Goal: Task Accomplishment & Management: Complete application form

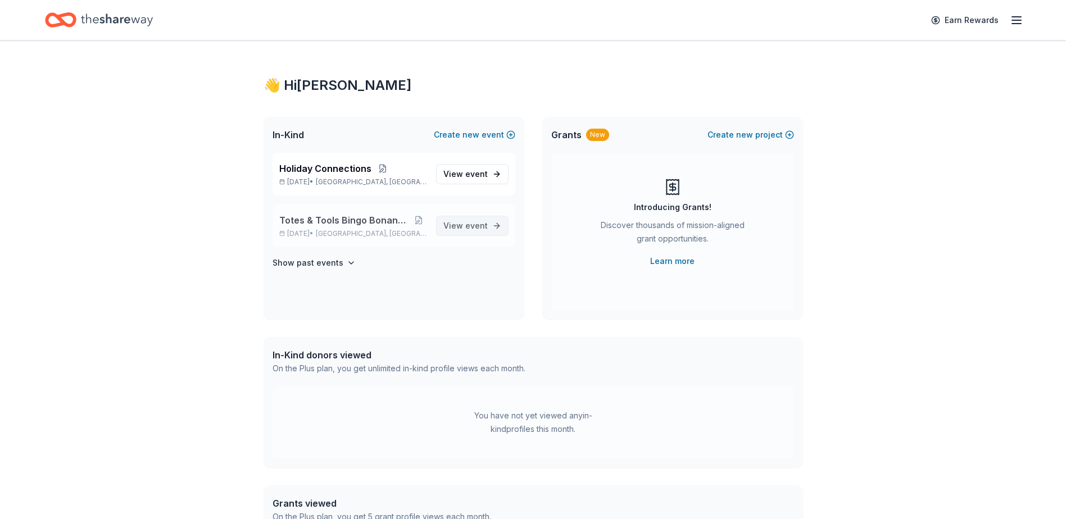
click at [484, 226] on span "event" at bounding box center [476, 226] width 22 height 10
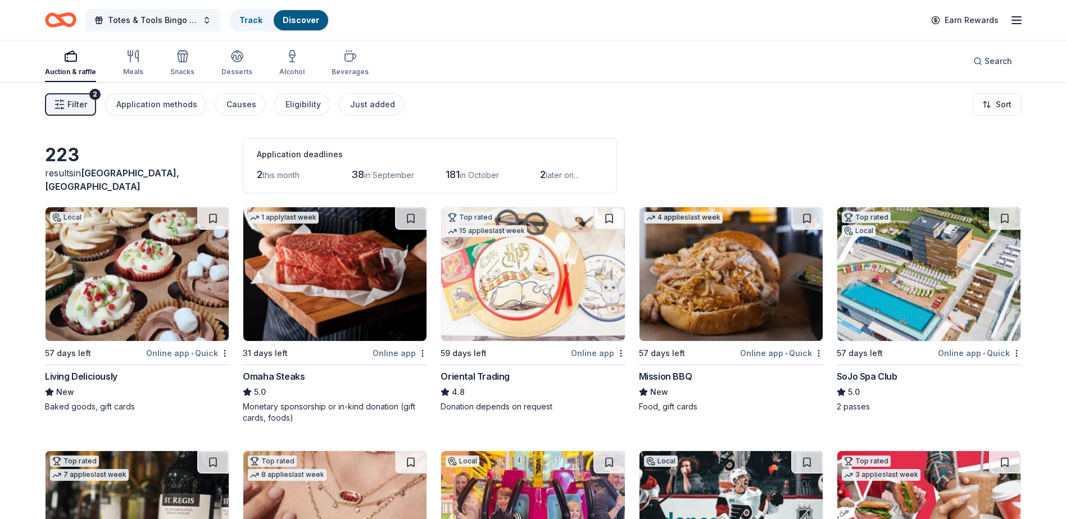
click at [175, 20] on span "Totes & Tools Bingo Bonanza Fundraiser" at bounding box center [153, 19] width 90 height 13
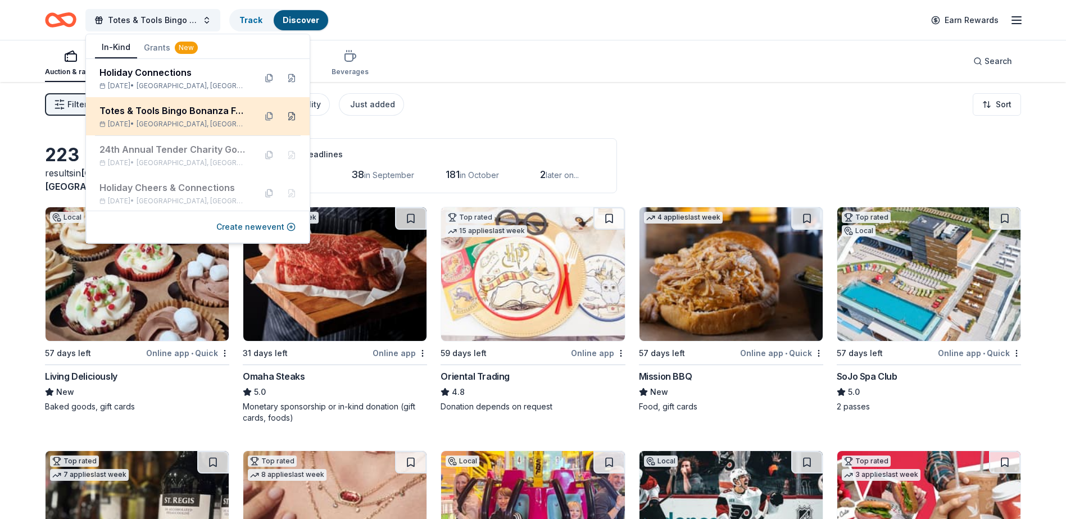
click at [283, 119] on button at bounding box center [292, 116] width 18 height 18
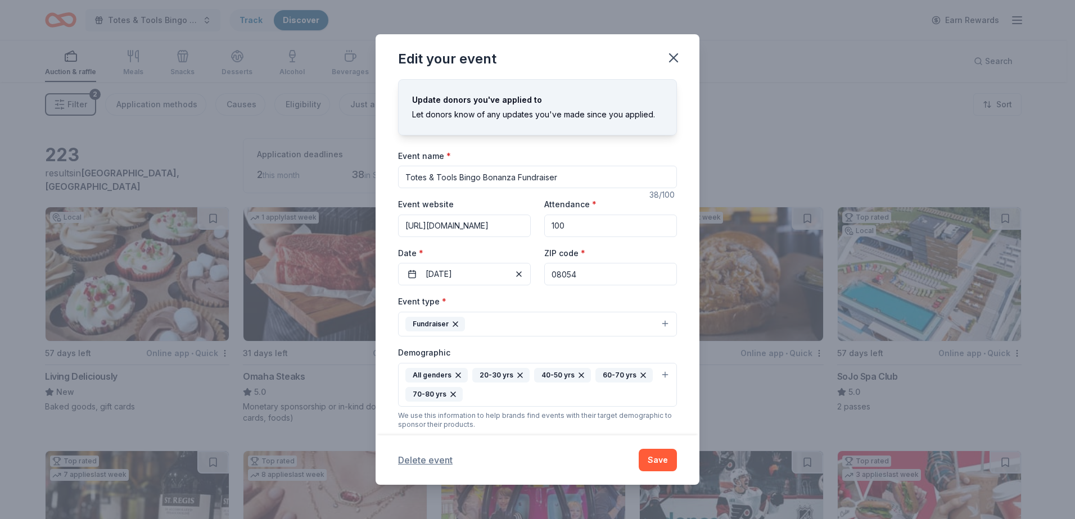
click at [434, 455] on button "Delete event" at bounding box center [425, 460] width 55 height 13
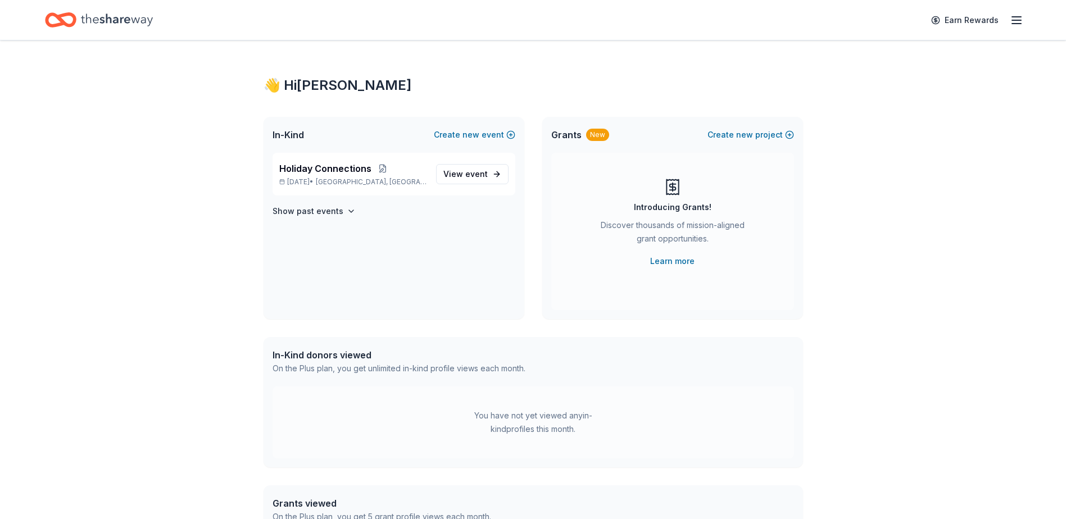
click at [677, 53] on div "👋 Hi Kim In-Kind Create new event Holiday Connections Dec 02, 2025 • Mount Laur…" at bounding box center [534, 357] width 576 height 634
click at [337, 171] on span "Holiday Connections" at bounding box center [325, 168] width 92 height 13
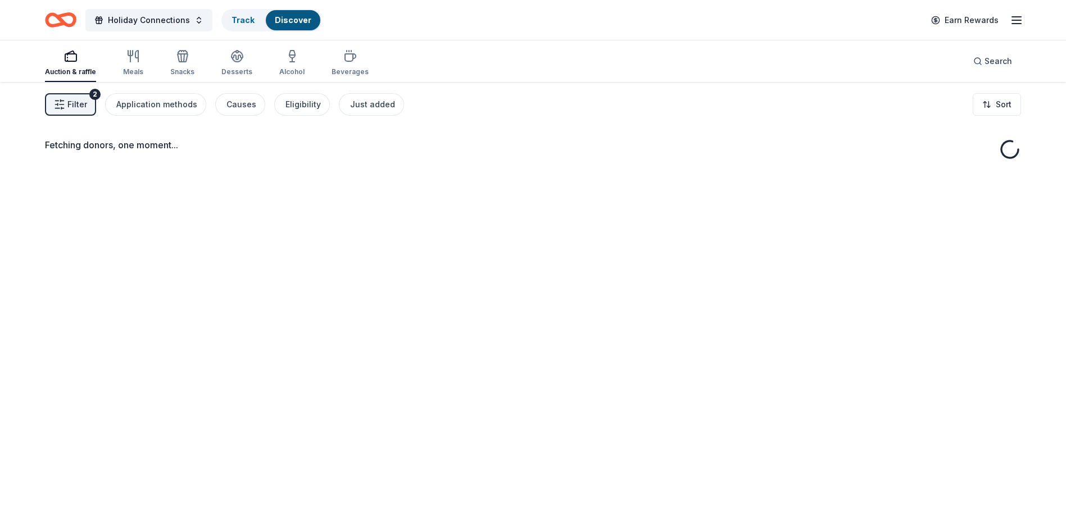
drag, startPoint x: 471, startPoint y: 175, endPoint x: 426, endPoint y: 170, distance: 45.3
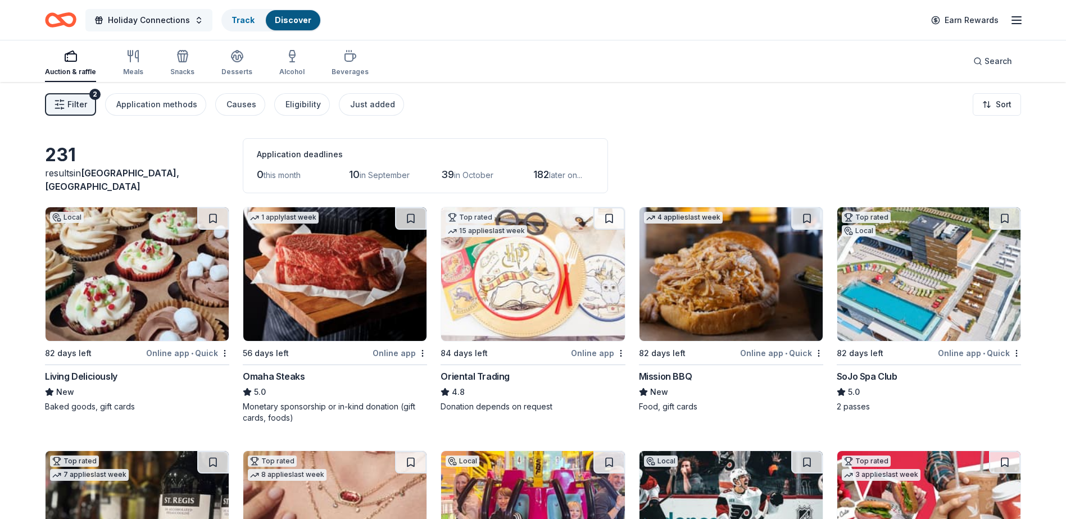
click at [177, 21] on span "Holiday Connections" at bounding box center [149, 19] width 82 height 13
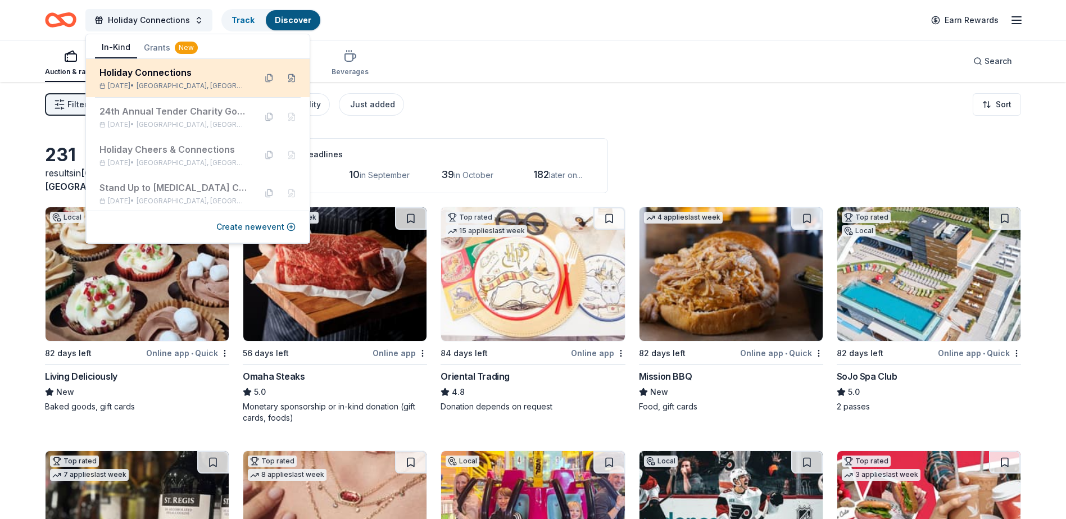
click at [179, 70] on div "Holiday Connections" at bounding box center [172, 72] width 147 height 13
click at [284, 78] on button at bounding box center [292, 78] width 18 height 18
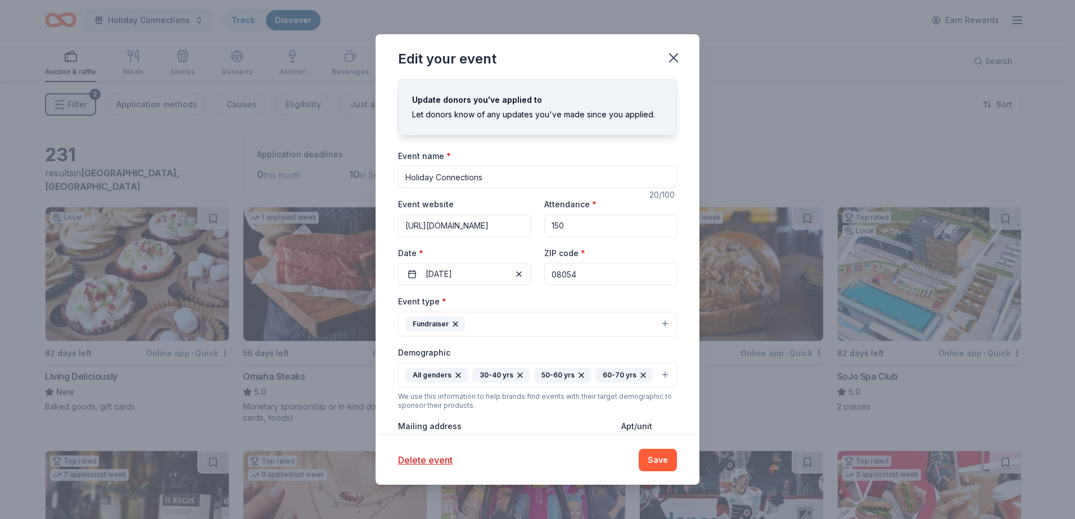
click at [512, 174] on input "Holiday Connections" at bounding box center [537, 177] width 279 height 22
type input "Holiday Cheers & Connections for Giving [DATE]"
click at [654, 460] on button "Save" at bounding box center [658, 460] width 38 height 22
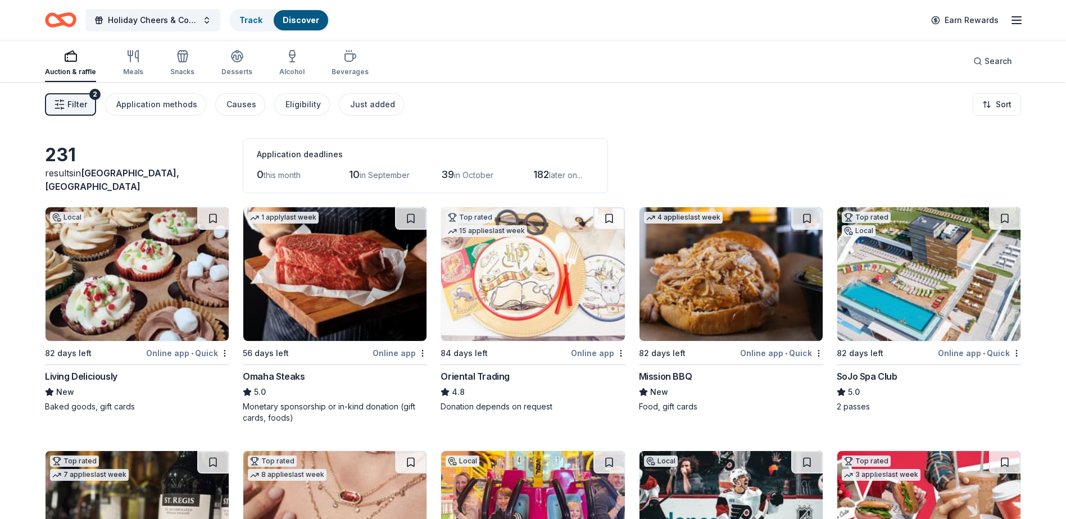
click at [88, 103] on button "Filter 2" at bounding box center [70, 104] width 51 height 22
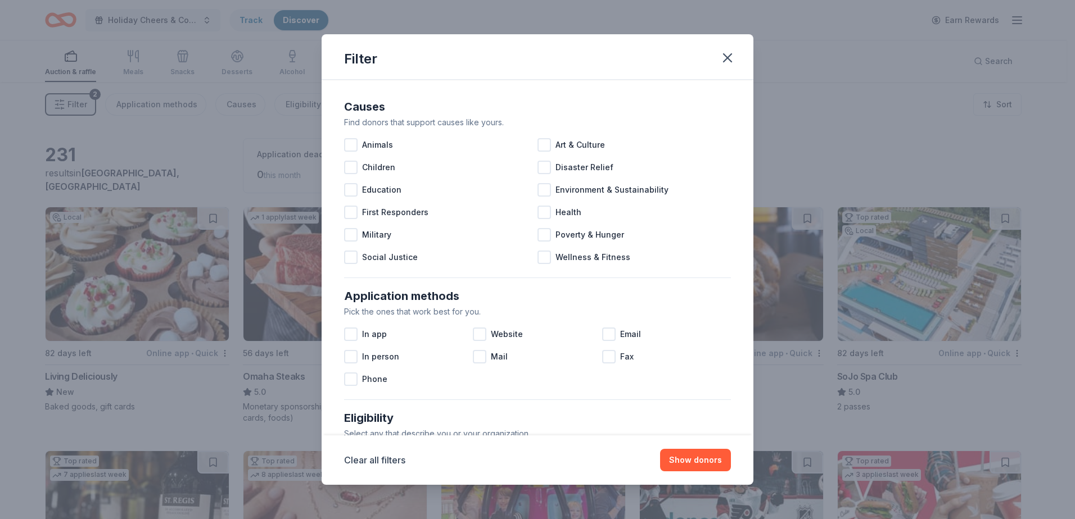
drag, startPoint x: 726, startPoint y: 54, endPoint x: 537, endPoint y: 70, distance: 189.0
click at [721, 54] on icon "button" at bounding box center [727, 58] width 16 height 16
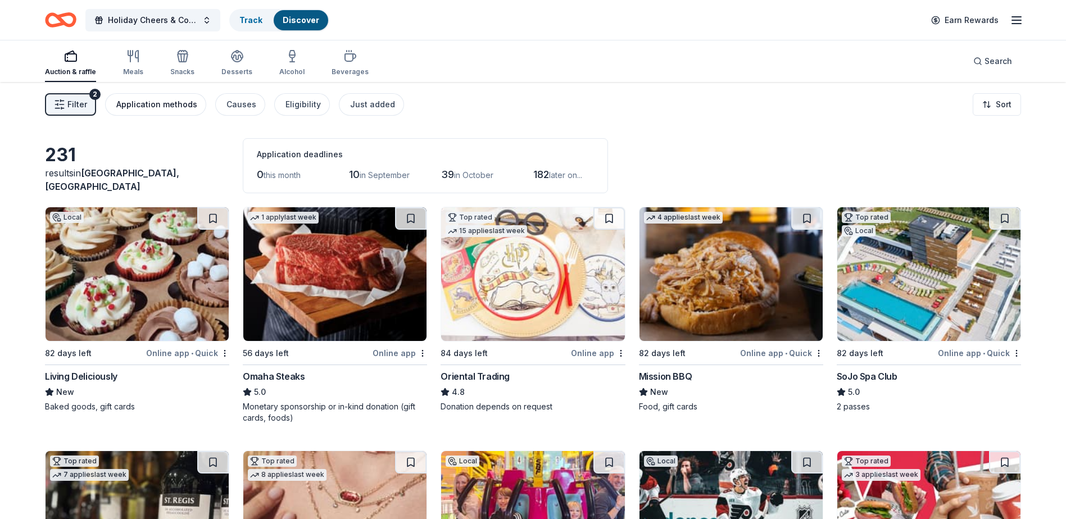
click at [182, 104] on div "Application methods" at bounding box center [156, 104] width 81 height 13
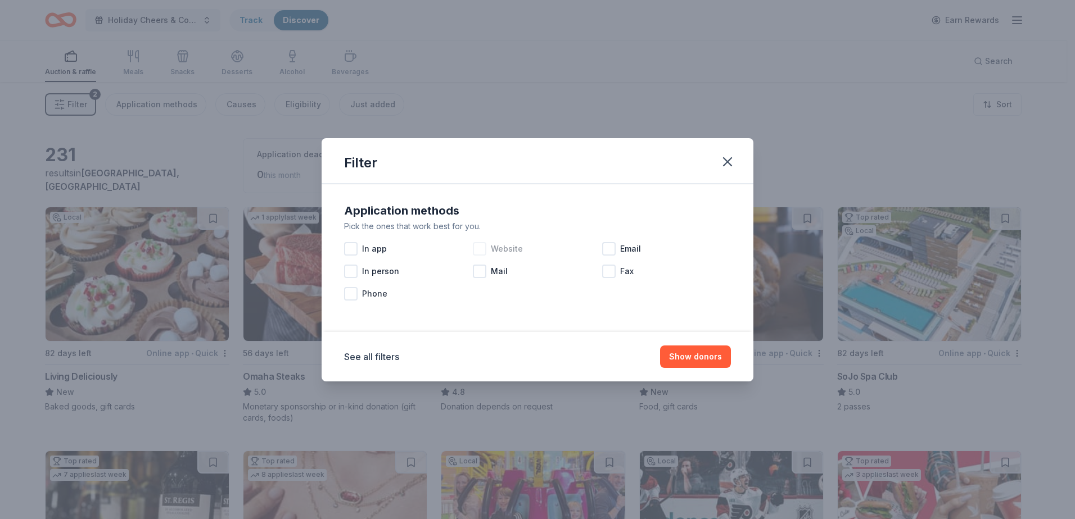
click at [480, 250] on div at bounding box center [479, 248] width 13 height 13
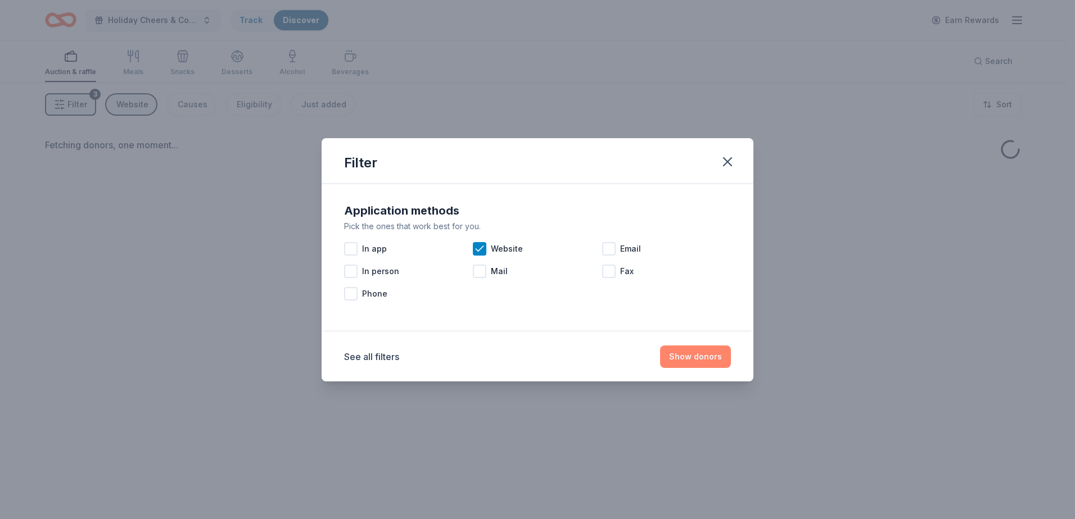
click at [699, 354] on button "Show donors" at bounding box center [695, 357] width 71 height 22
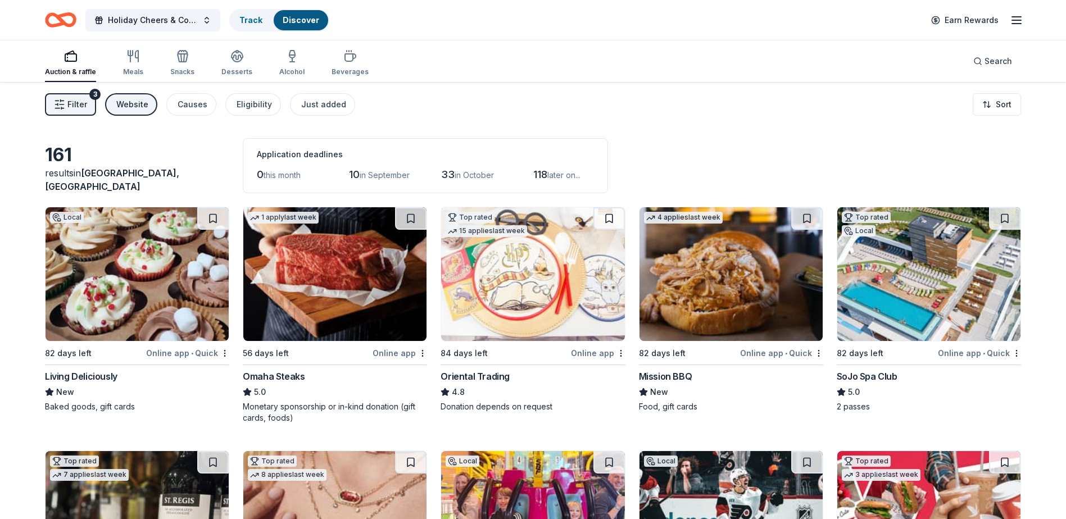
click at [866, 376] on div "SoJo Spa Club" at bounding box center [867, 376] width 61 height 13
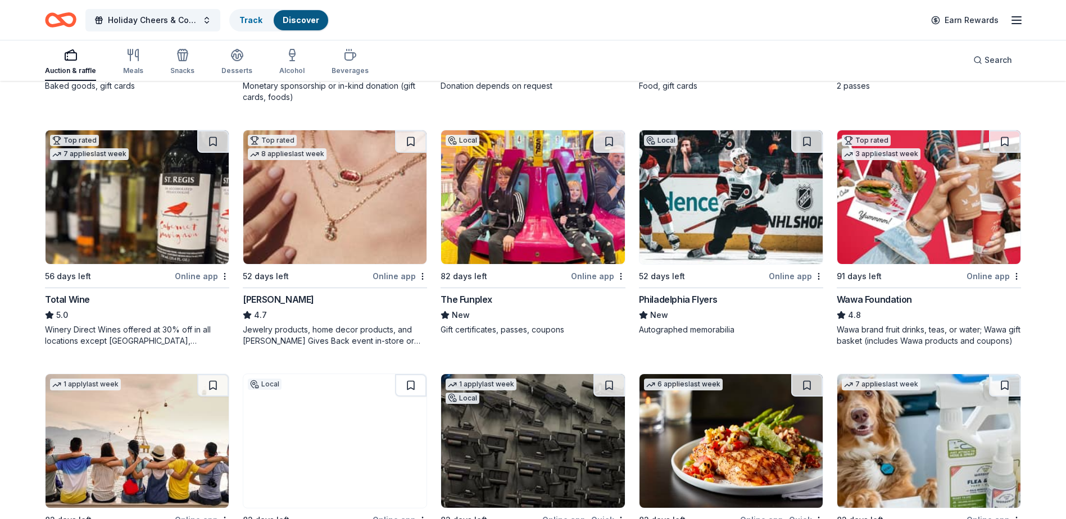
scroll to position [337, 0]
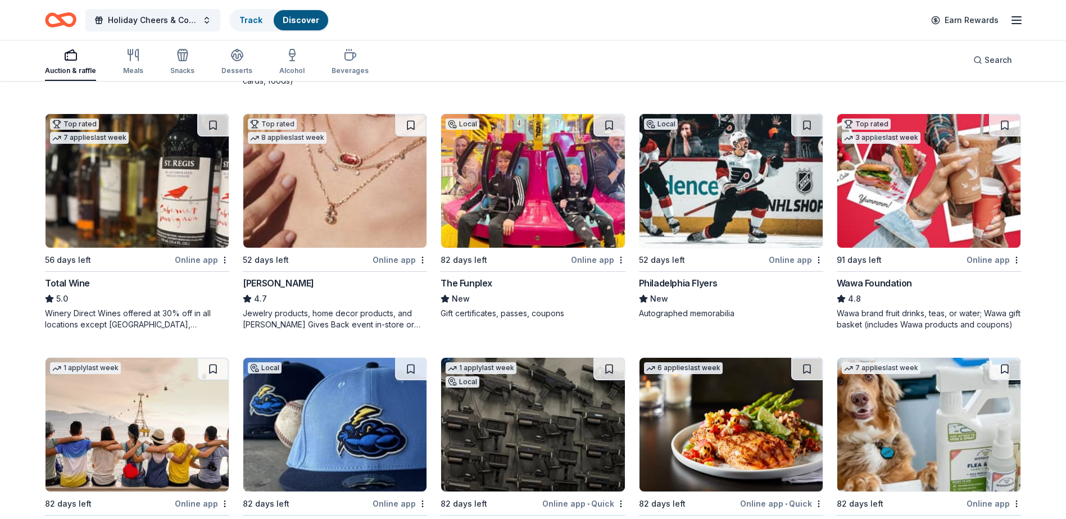
click at [469, 282] on div "The Funplex" at bounding box center [467, 283] width 52 height 13
click at [709, 265] on div "52 days left" at bounding box center [703, 260] width 128 height 14
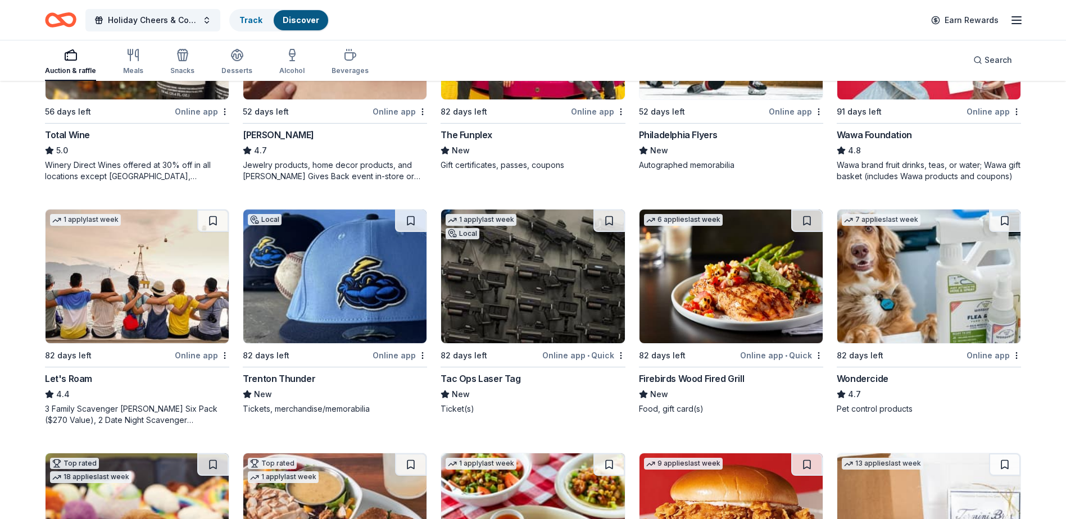
scroll to position [506, 0]
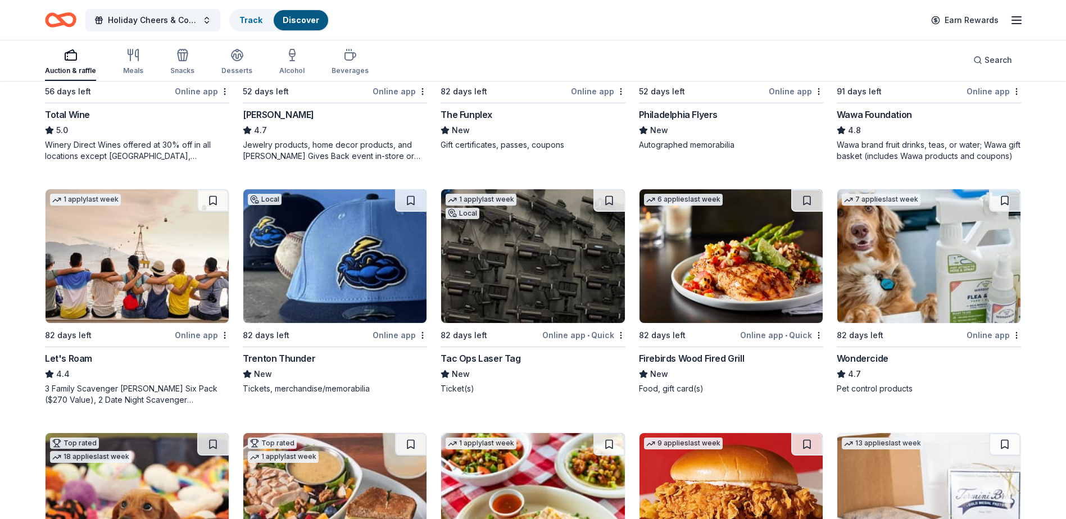
click at [708, 357] on div "Firebirds Wood Fired Grill" at bounding box center [692, 358] width 106 height 13
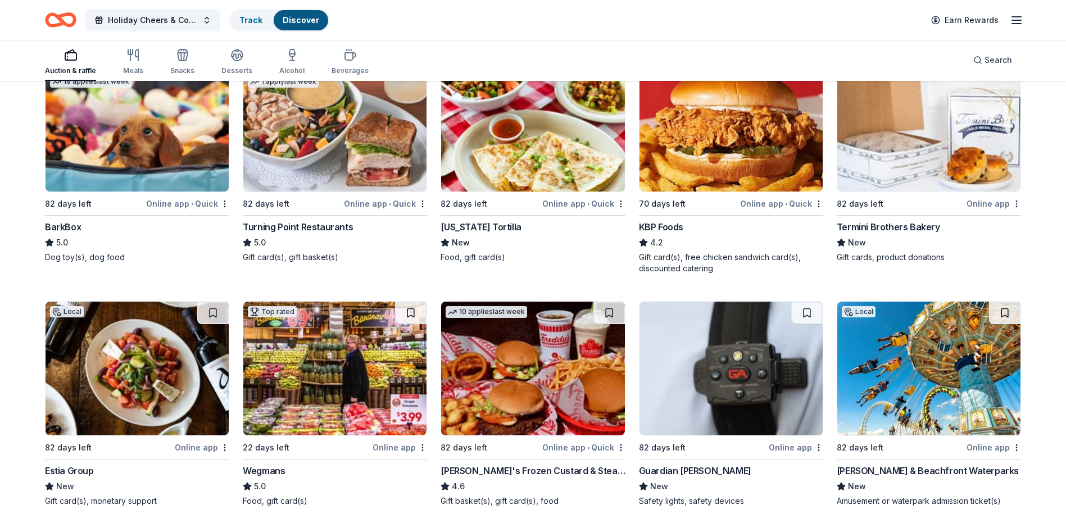
scroll to position [956, 0]
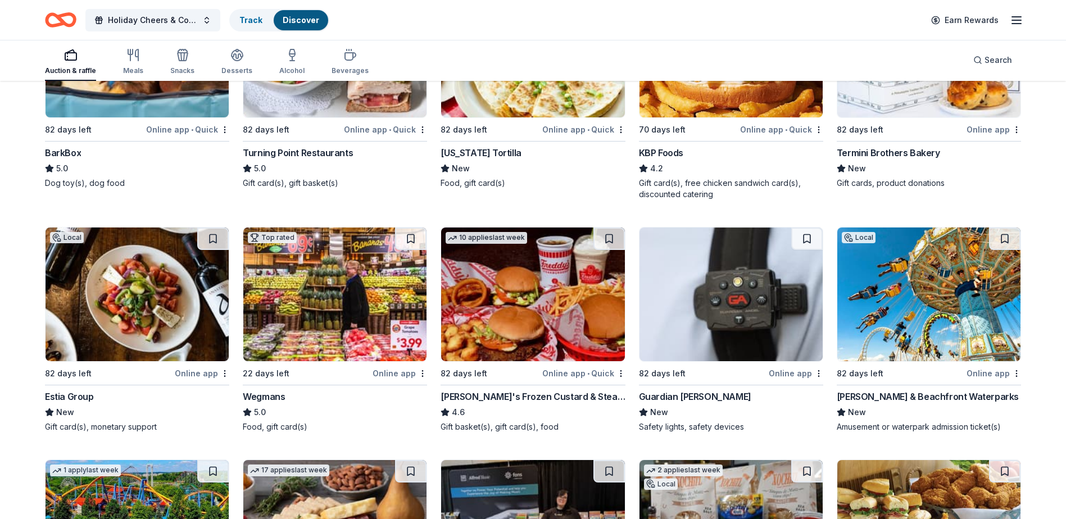
click at [899, 152] on div "Termini Brothers Bakery" at bounding box center [888, 152] width 103 height 13
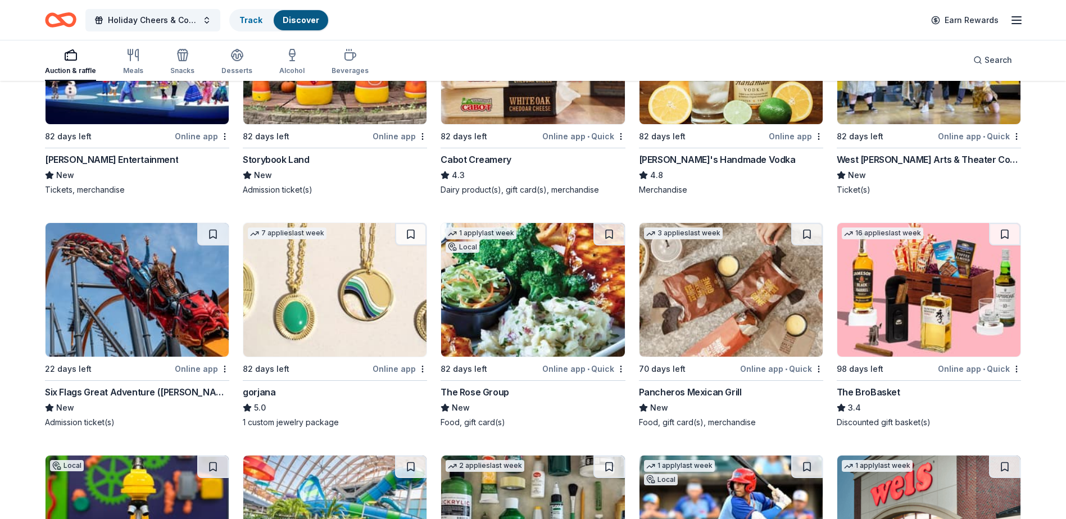
scroll to position [1911, 0]
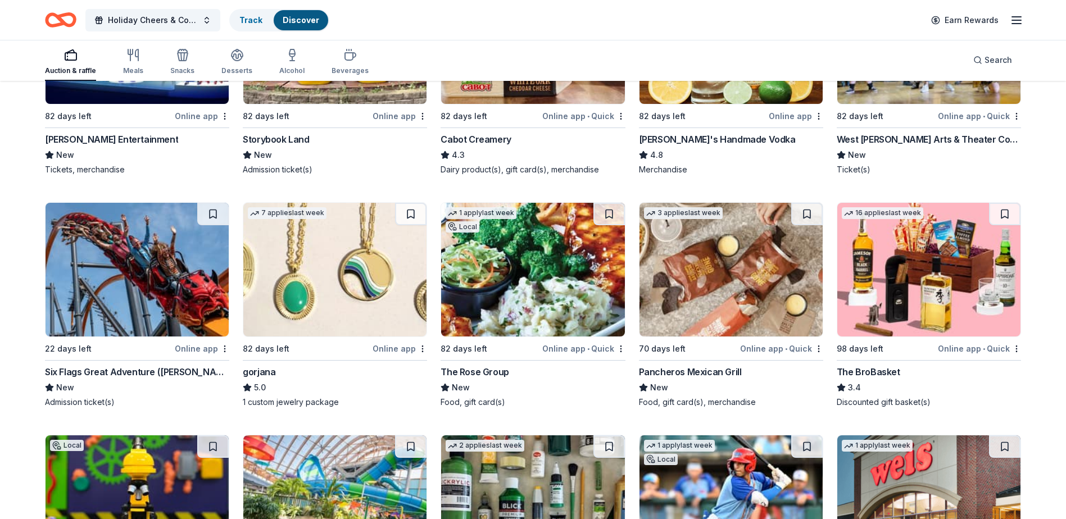
click at [710, 373] on div "Pancheros Mexican Grill" at bounding box center [690, 371] width 103 height 13
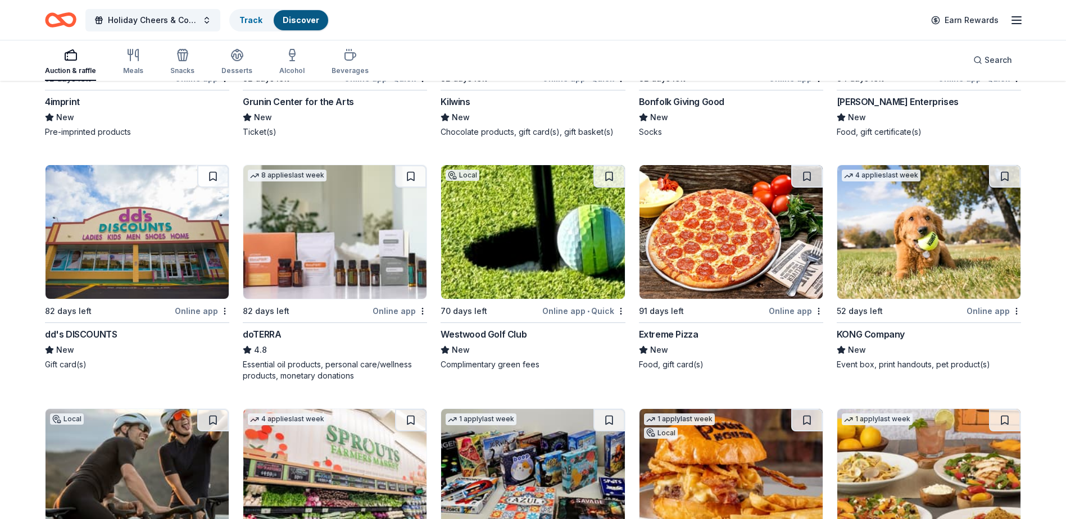
scroll to position [2698, 0]
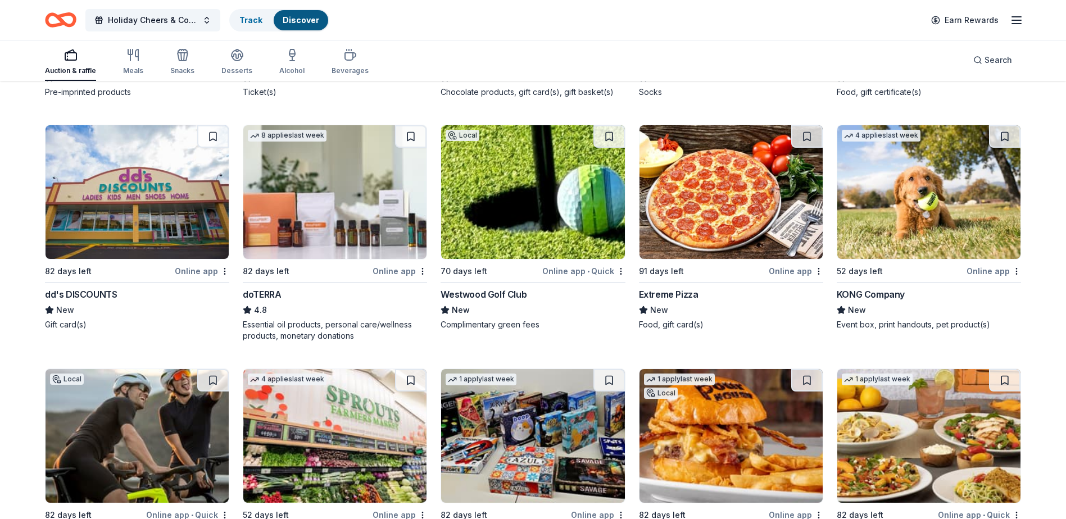
click at [375, 269] on div "Online app" at bounding box center [400, 271] width 55 height 14
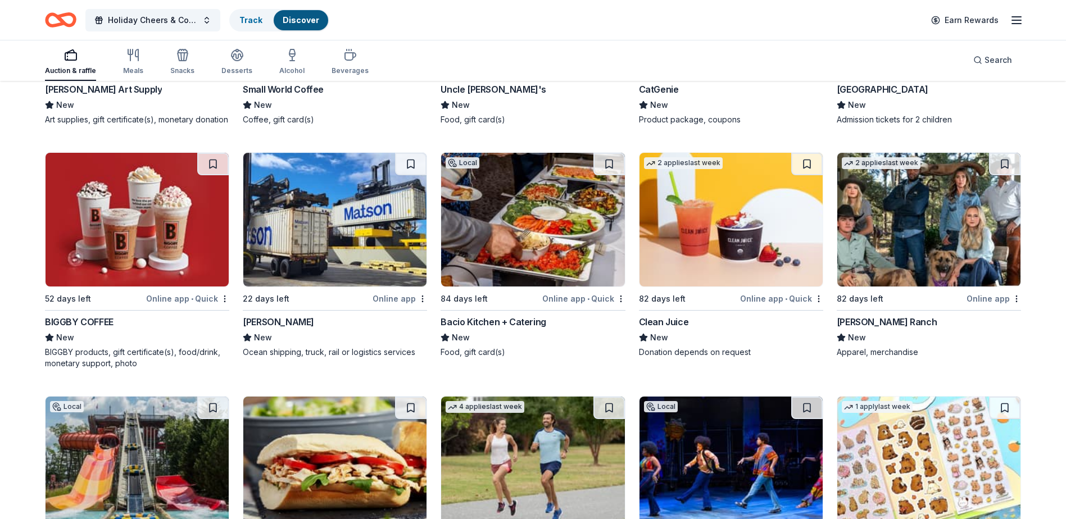
scroll to position [3429, 0]
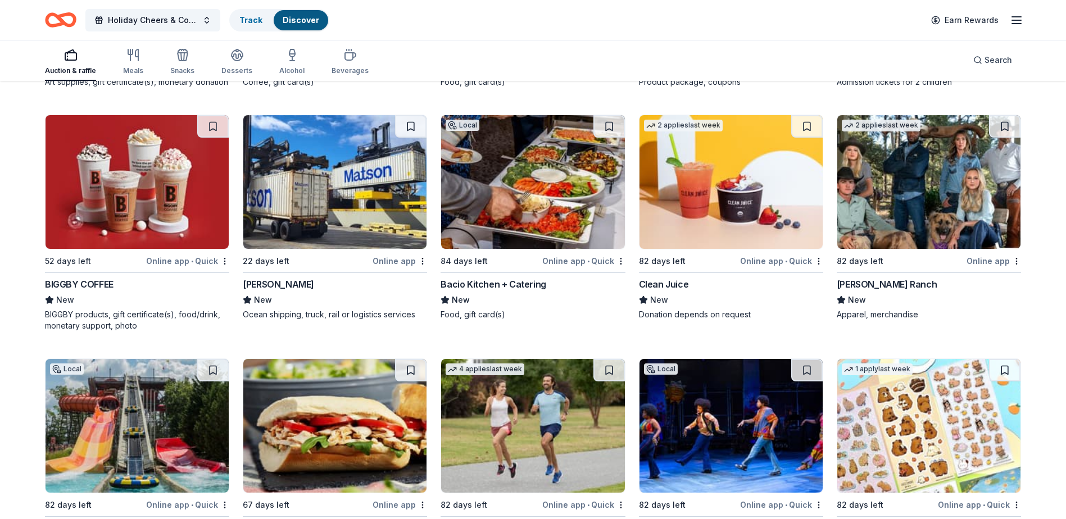
click at [505, 291] on div "Bacio Kitchen + Catering" at bounding box center [493, 284] width 105 height 13
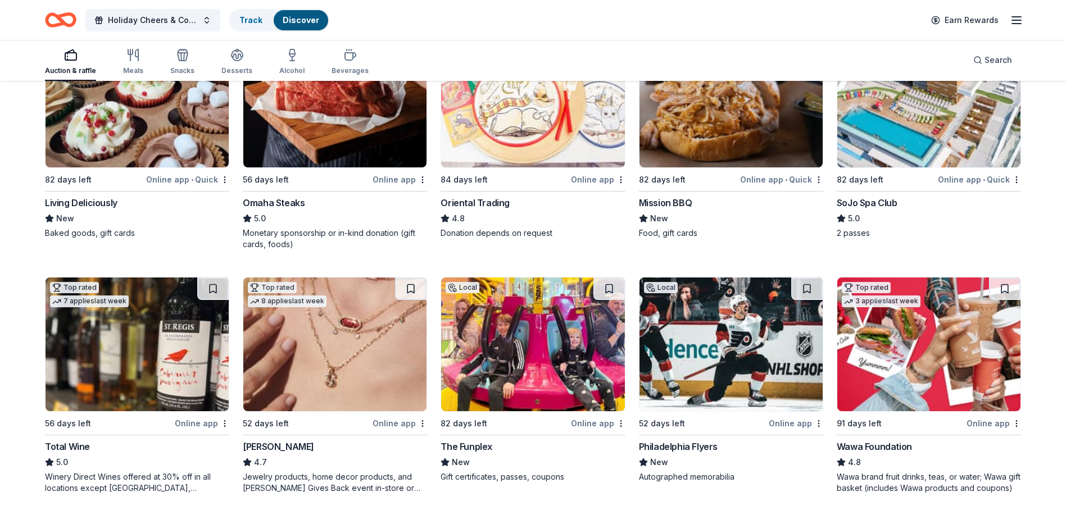
scroll to position [0, 0]
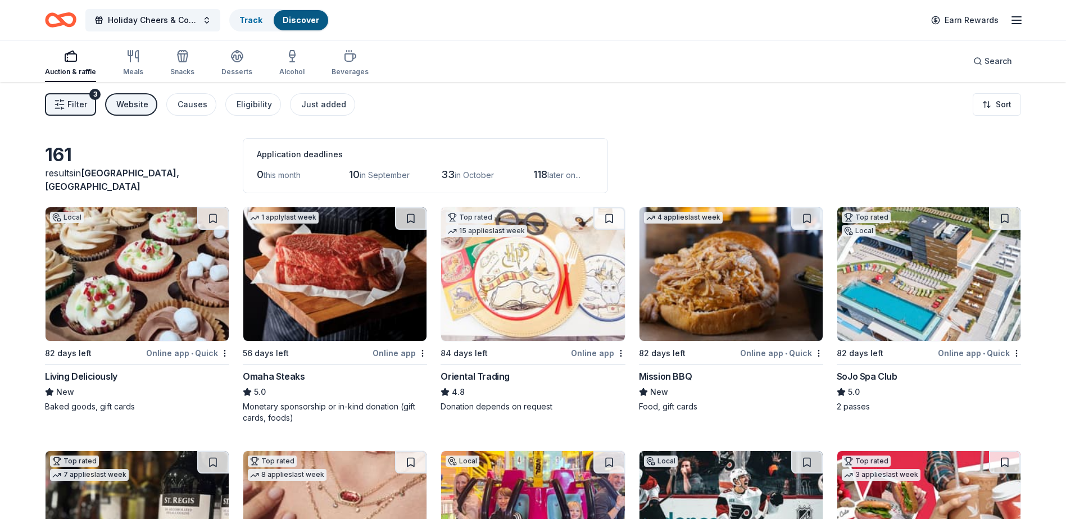
click at [75, 64] on div "Auction & raffle" at bounding box center [70, 62] width 51 height 27
click at [84, 98] on span "Filter" at bounding box center [77, 104] width 20 height 13
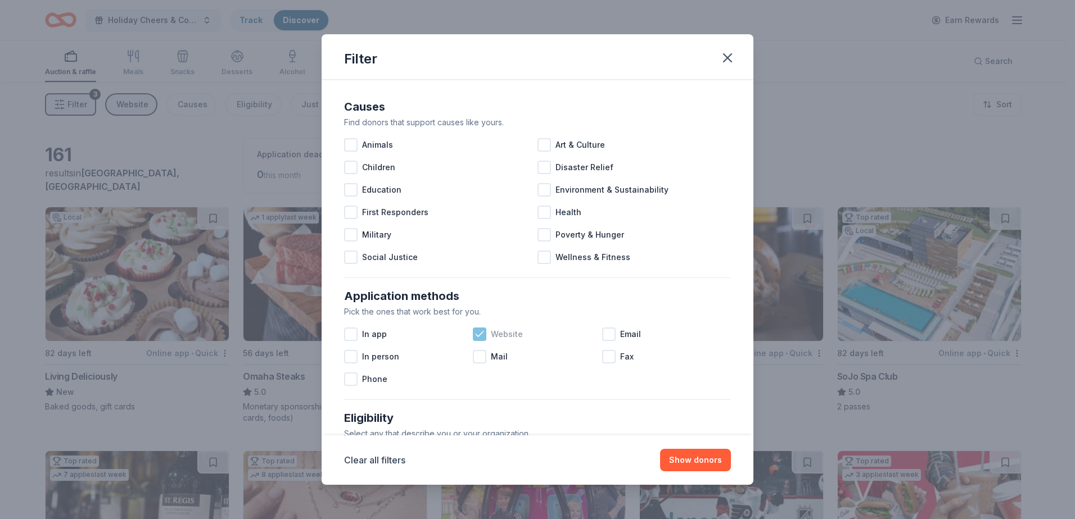
click at [473, 332] on div at bounding box center [479, 334] width 13 height 13
click at [686, 460] on button "Show 231 donors" at bounding box center [688, 460] width 84 height 22
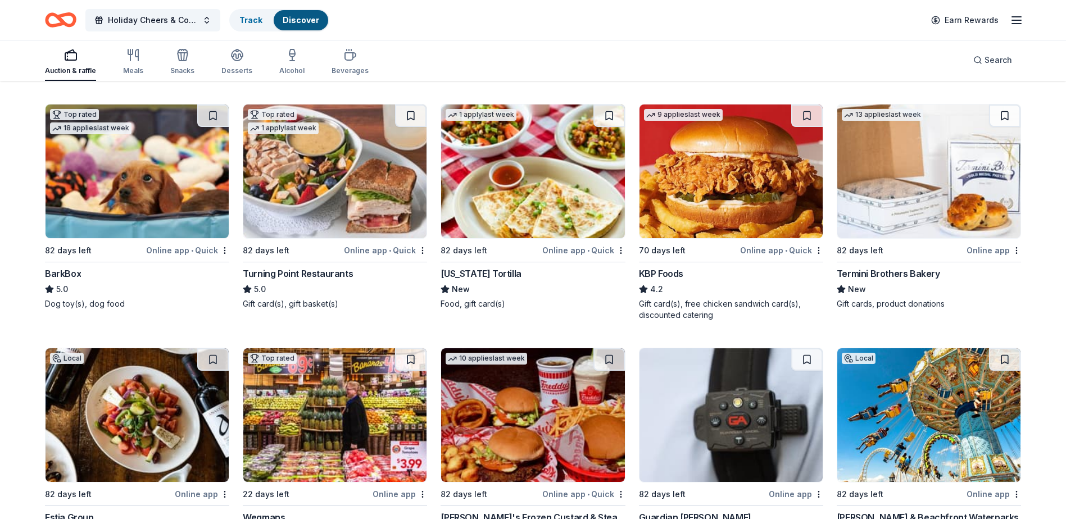
scroll to position [895, 0]
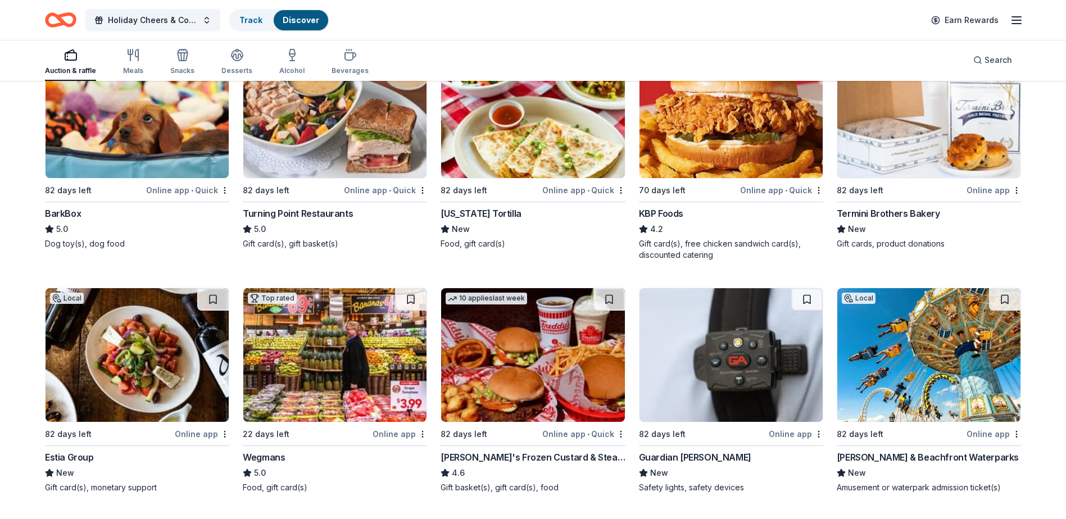
click at [701, 458] on div "Guardian [PERSON_NAME]" at bounding box center [695, 457] width 112 height 13
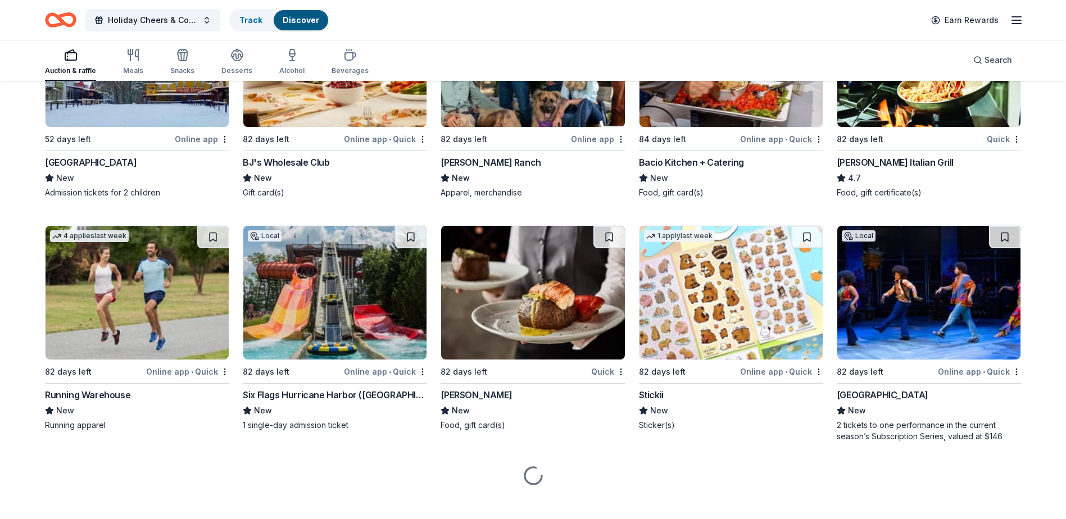
scroll to position [4085, 0]
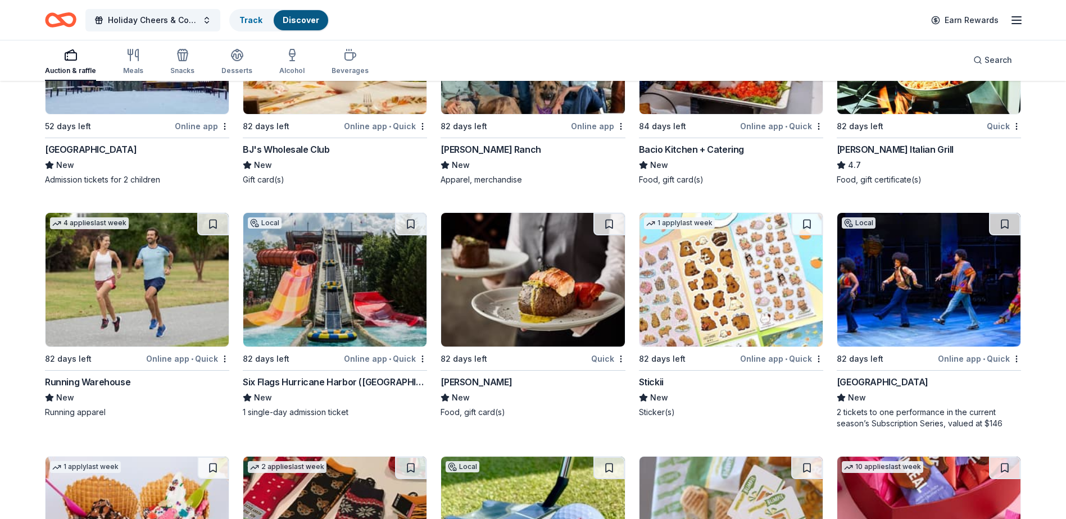
click at [463, 380] on div "Fleming's" at bounding box center [476, 381] width 71 height 13
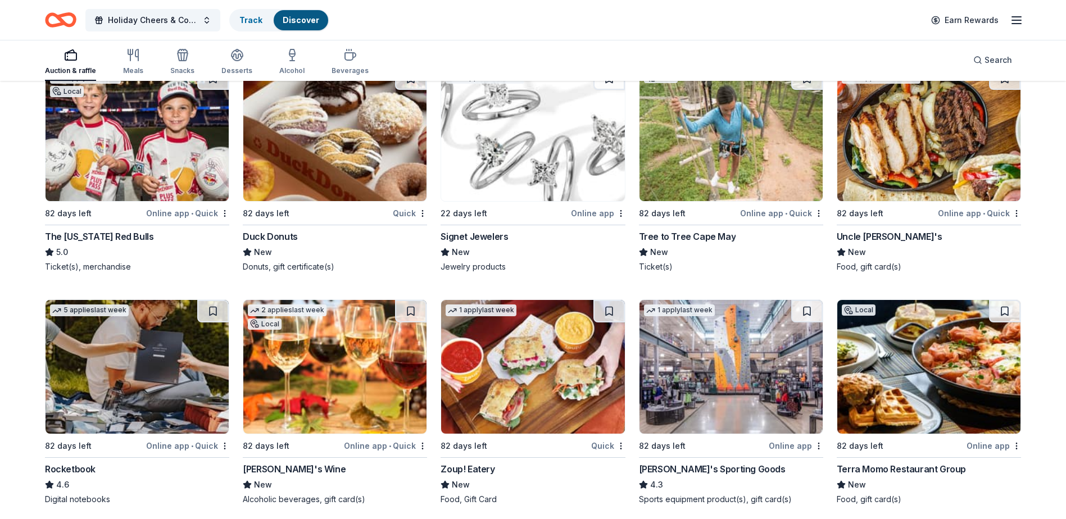
scroll to position [4730, 0]
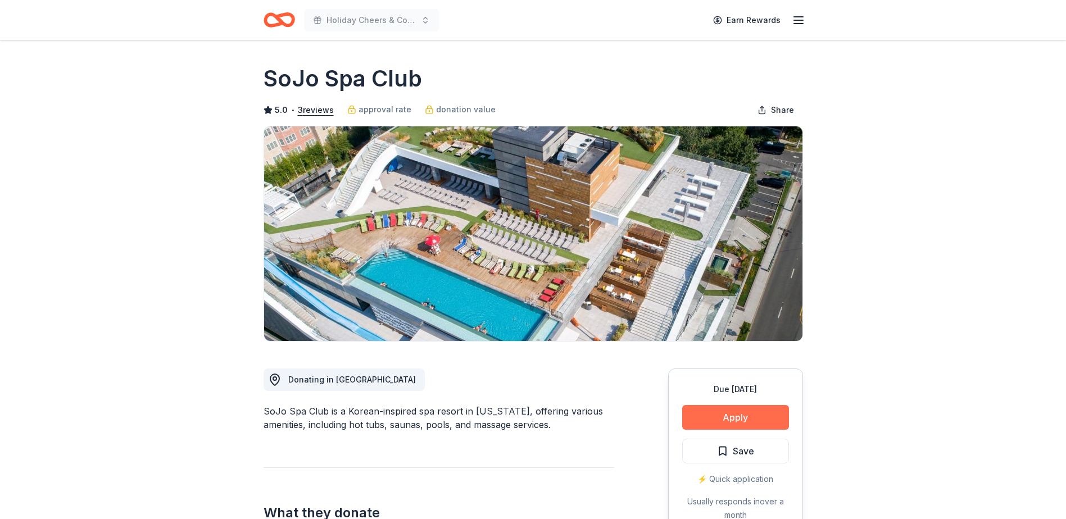
click at [745, 423] on button "Apply" at bounding box center [735, 417] width 107 height 25
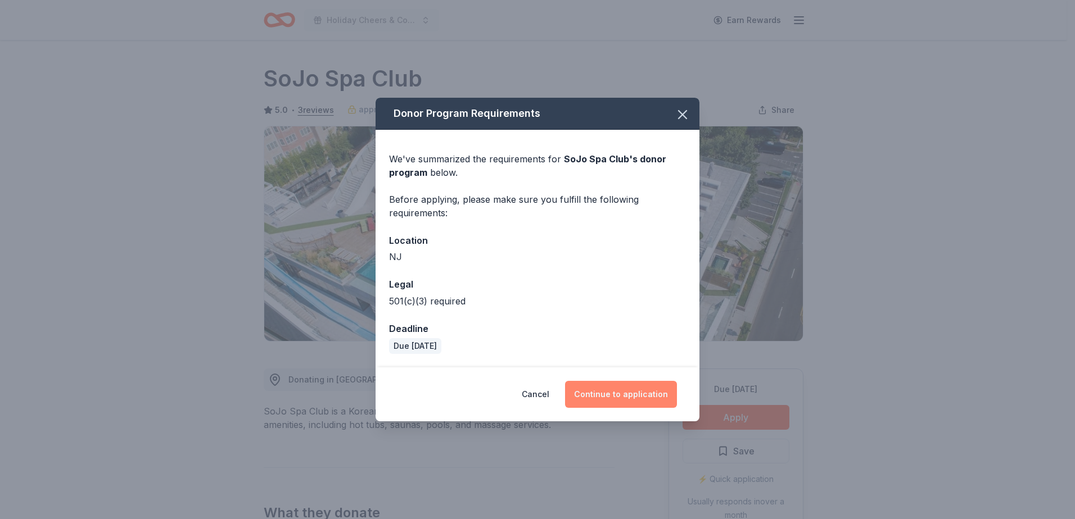
click at [599, 393] on button "Continue to application" at bounding box center [621, 394] width 112 height 27
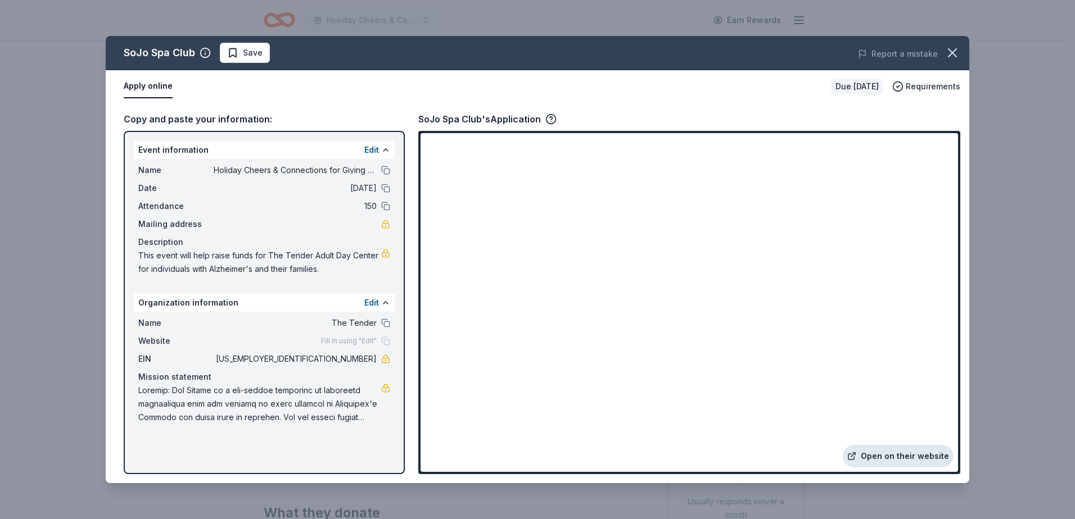
click at [898, 454] on link "Open on their website" at bounding box center [898, 456] width 111 height 22
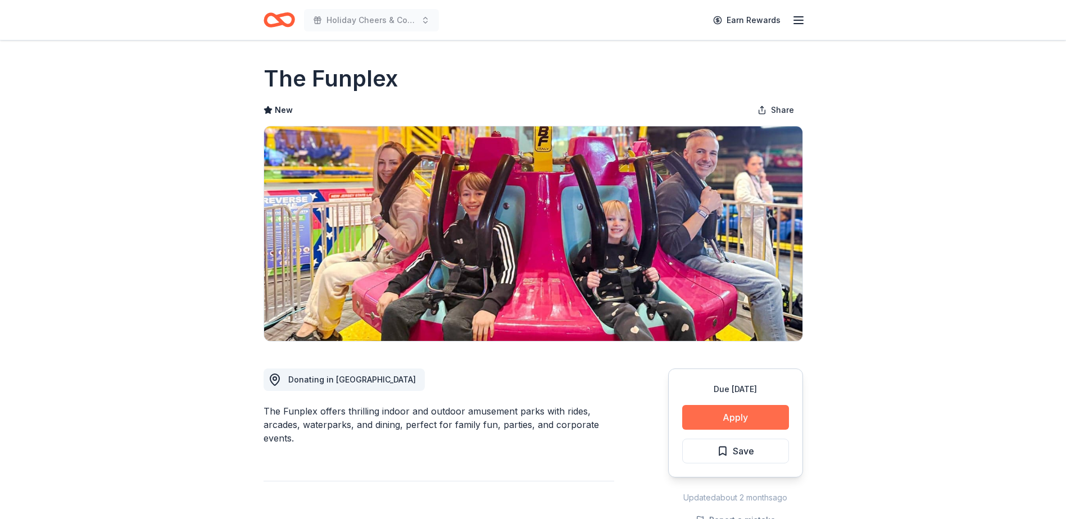
click at [736, 416] on button "Apply" at bounding box center [735, 417] width 107 height 25
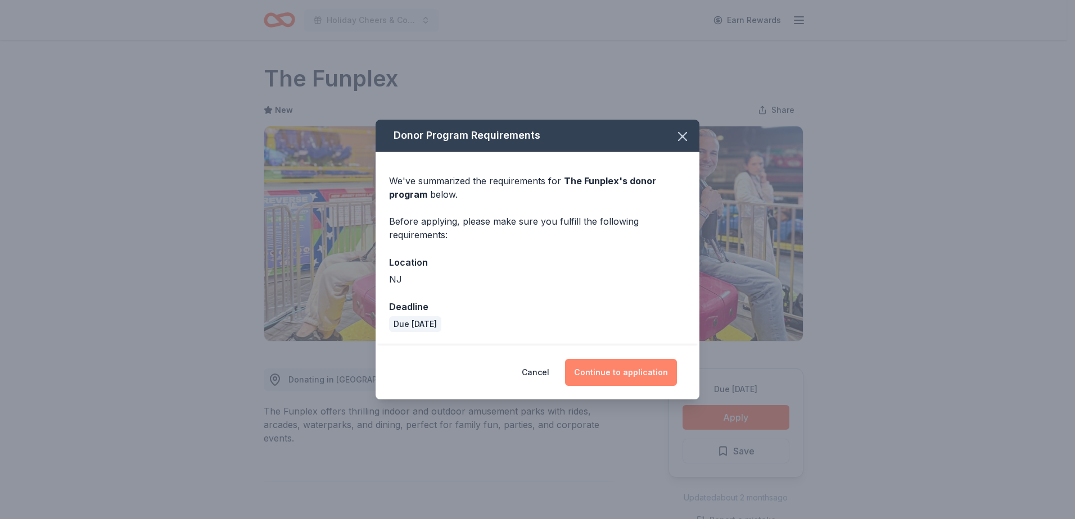
click at [626, 372] on button "Continue to application" at bounding box center [621, 372] width 112 height 27
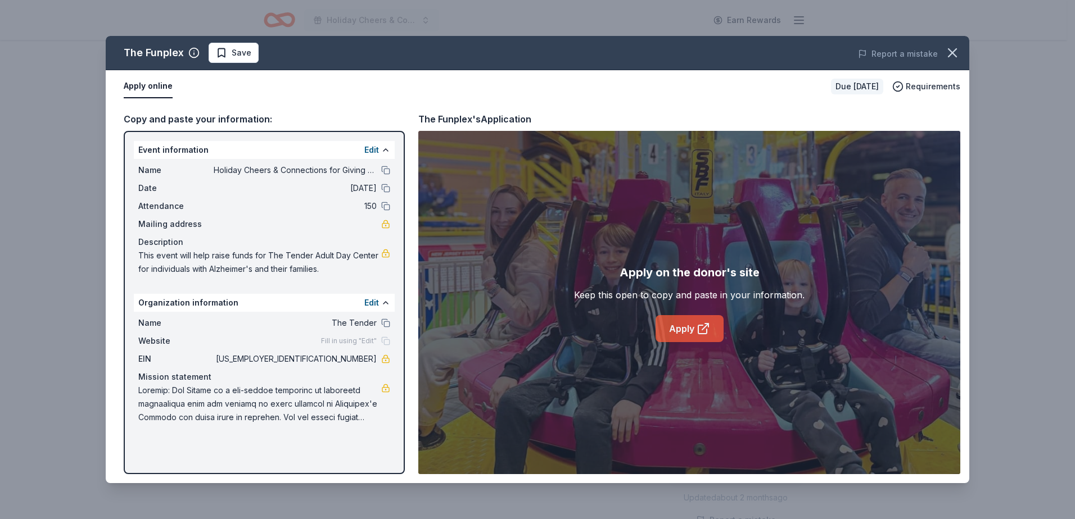
click at [708, 331] on icon at bounding box center [702, 328] width 13 height 13
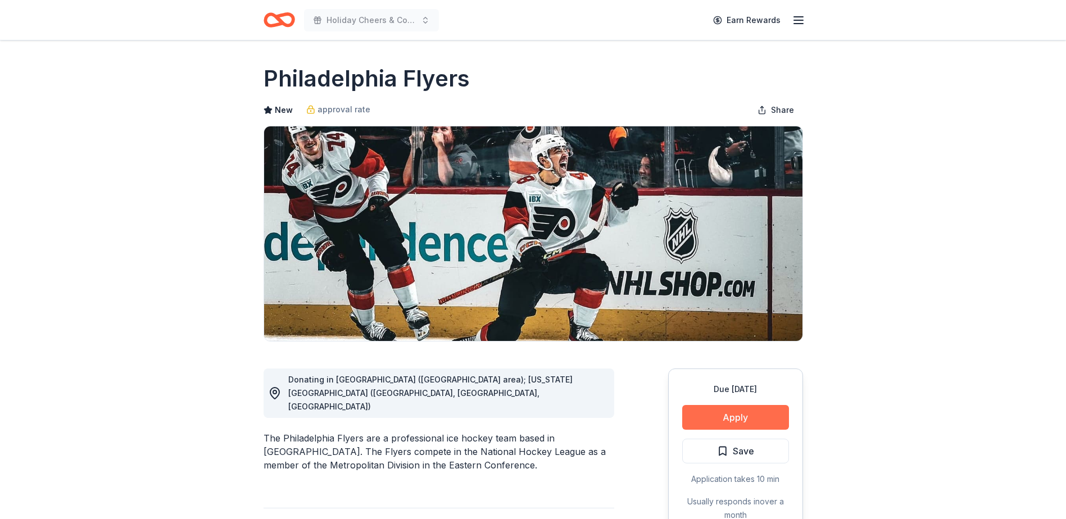
click at [727, 420] on button "Apply" at bounding box center [735, 417] width 107 height 25
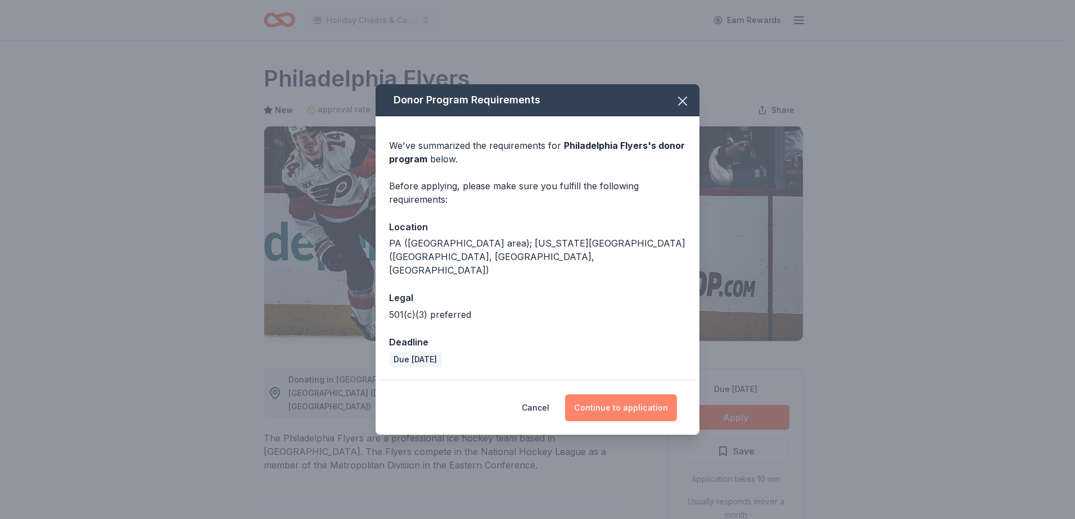
click at [659, 395] on button "Continue to application" at bounding box center [621, 408] width 112 height 27
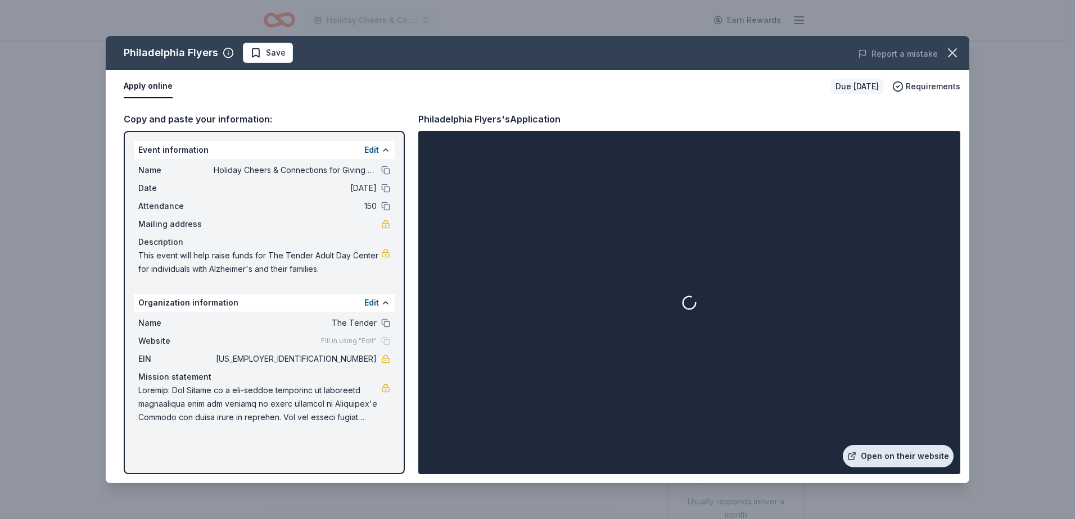
click at [908, 453] on link "Open on their website" at bounding box center [898, 456] width 111 height 22
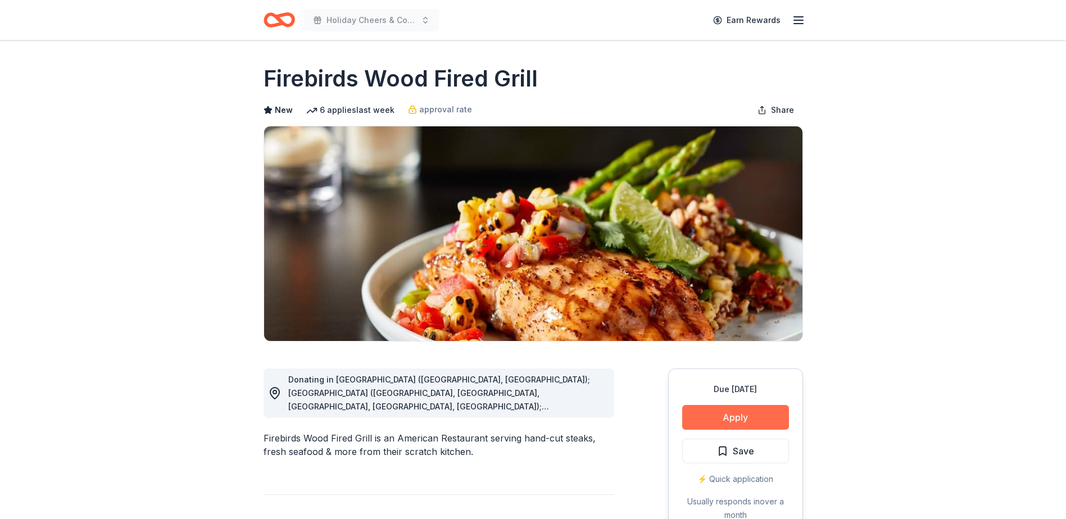
click at [716, 405] on div "Due [DATE] Apply Save ⚡️ Quick application Usually responds in over a month" at bounding box center [735, 452] width 135 height 167
click at [718, 415] on button "Apply" at bounding box center [735, 417] width 107 height 25
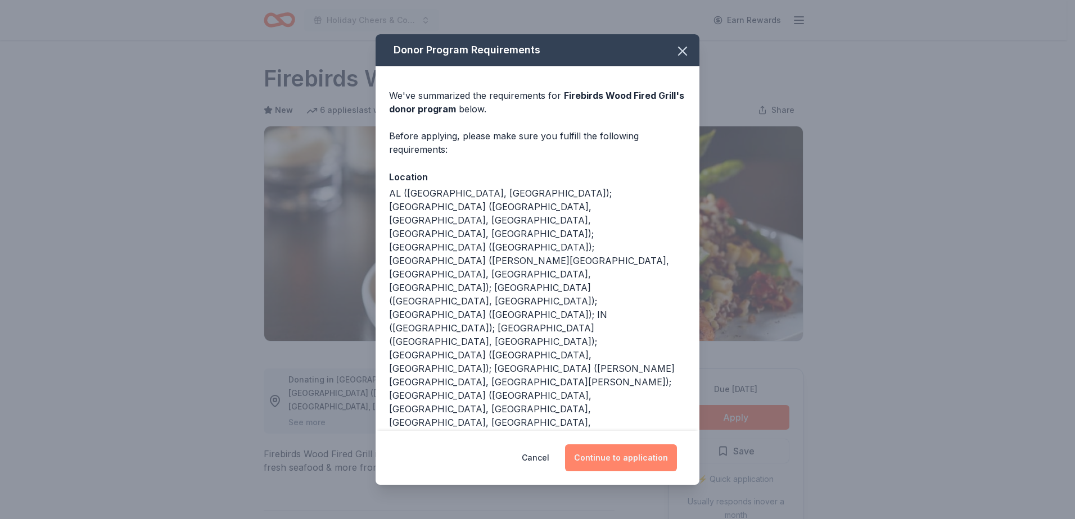
click at [630, 445] on button "Continue to application" at bounding box center [621, 458] width 112 height 27
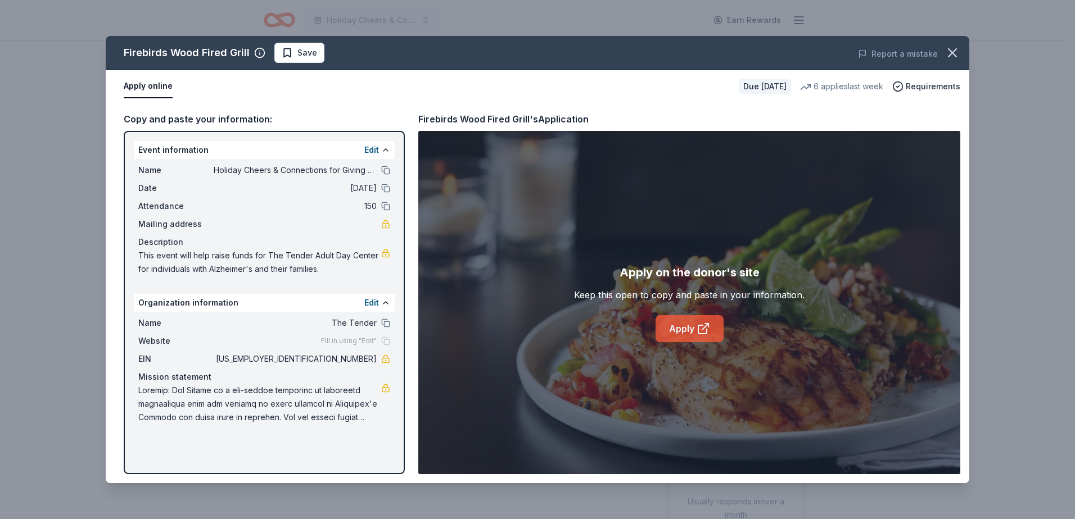
click at [674, 330] on link "Apply" at bounding box center [689, 328] width 68 height 27
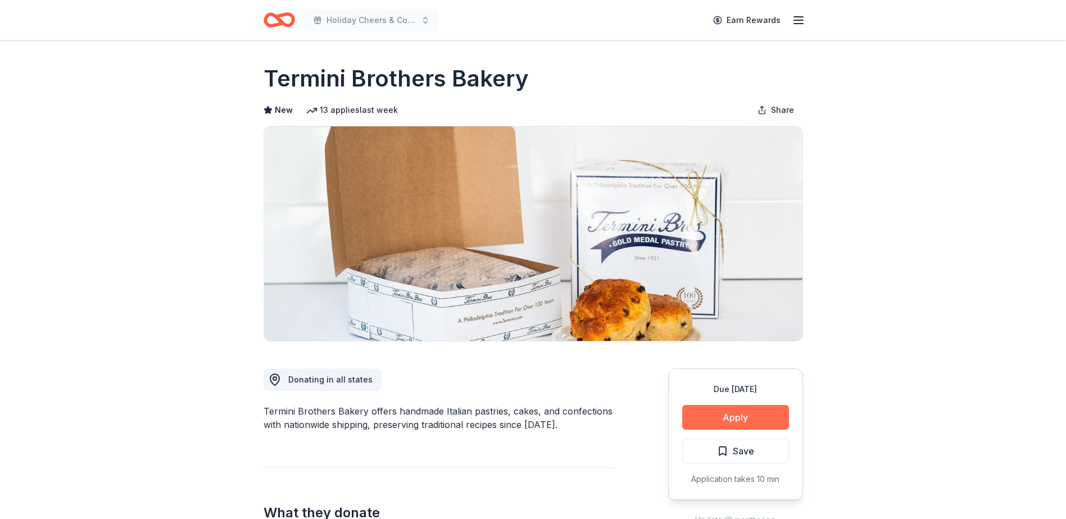
click at [739, 412] on button "Apply" at bounding box center [735, 417] width 107 height 25
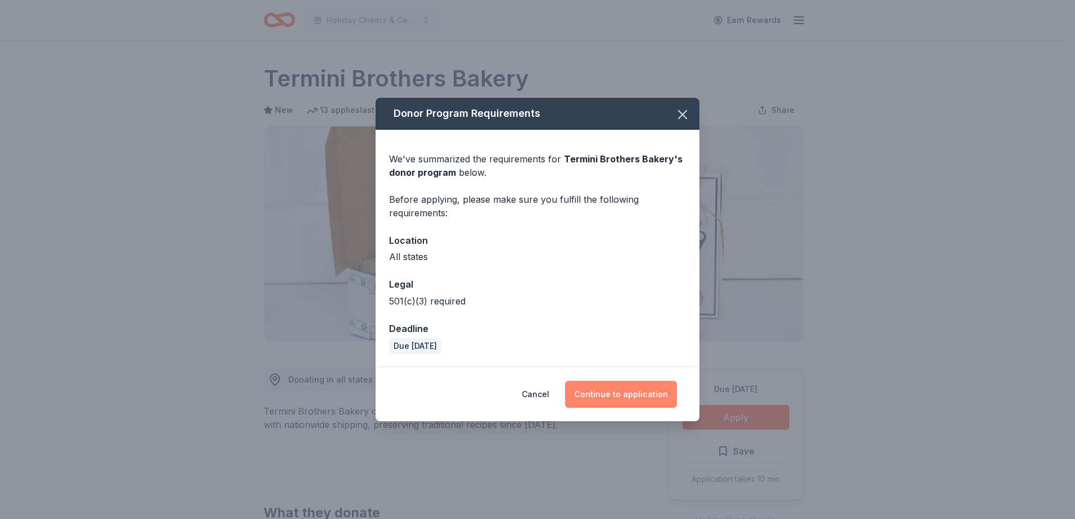
click at [619, 389] on button "Continue to application" at bounding box center [621, 394] width 112 height 27
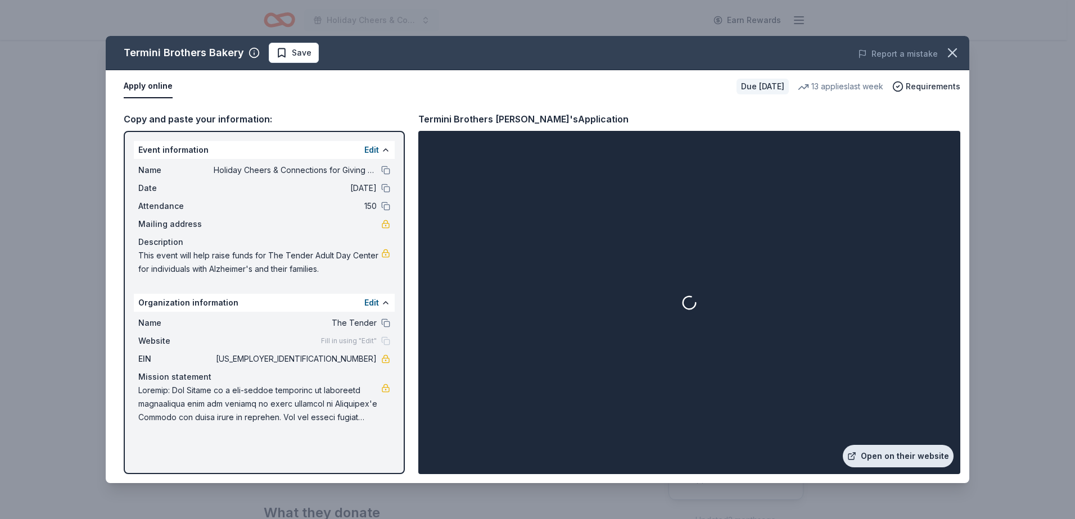
click at [913, 457] on link "Open on their website" at bounding box center [898, 456] width 111 height 22
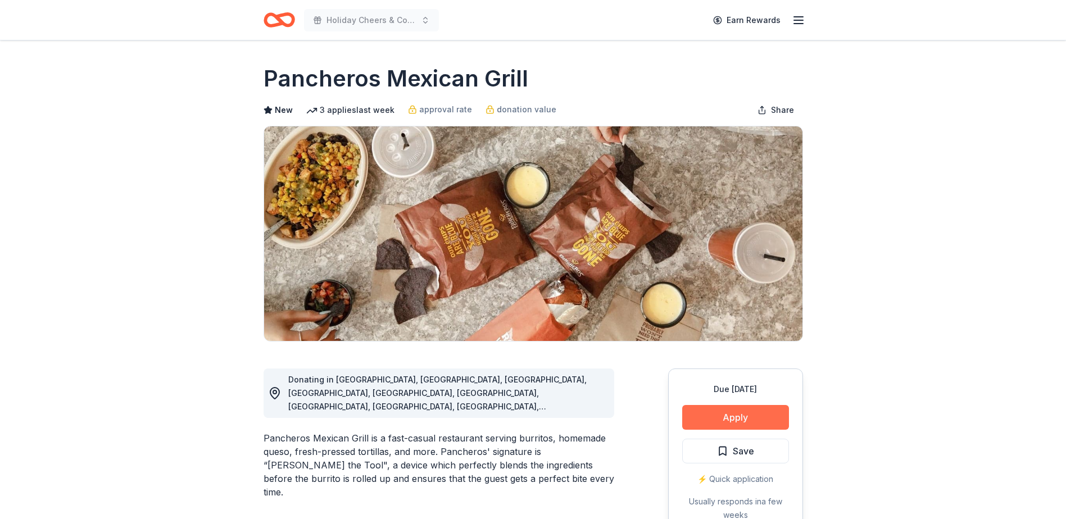
click at [721, 415] on button "Apply" at bounding box center [735, 417] width 107 height 25
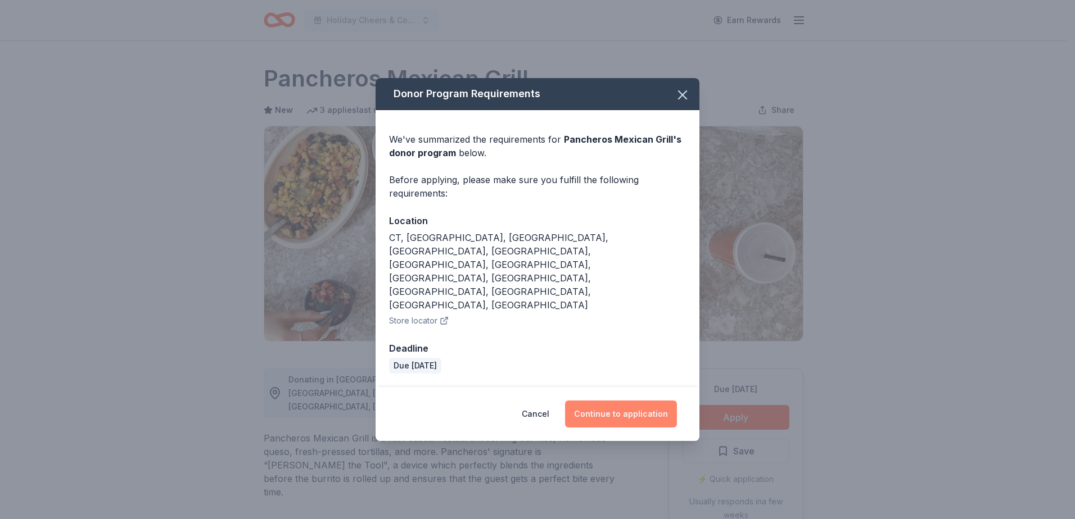
click at [636, 401] on button "Continue to application" at bounding box center [621, 414] width 112 height 27
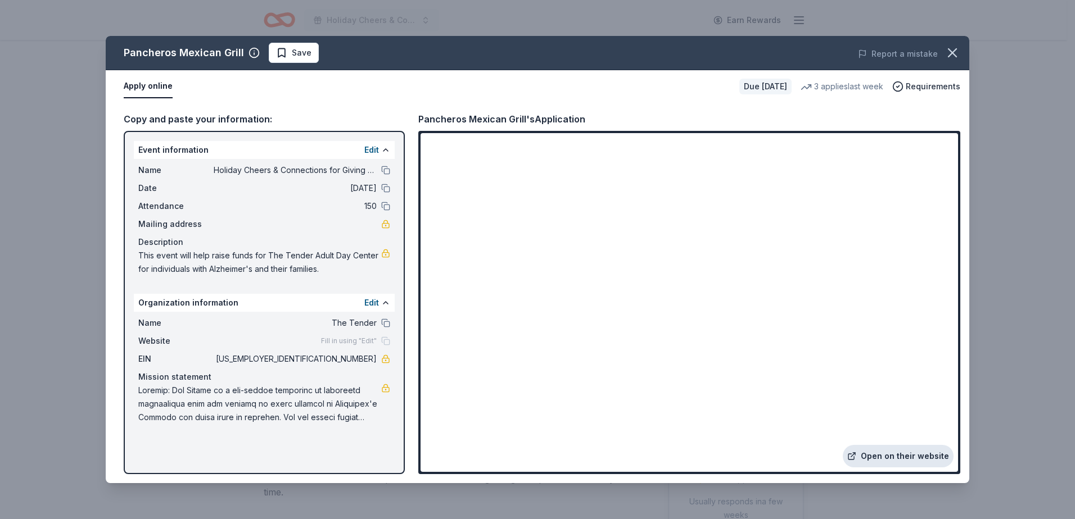
click at [886, 455] on link "Open on their website" at bounding box center [898, 456] width 111 height 22
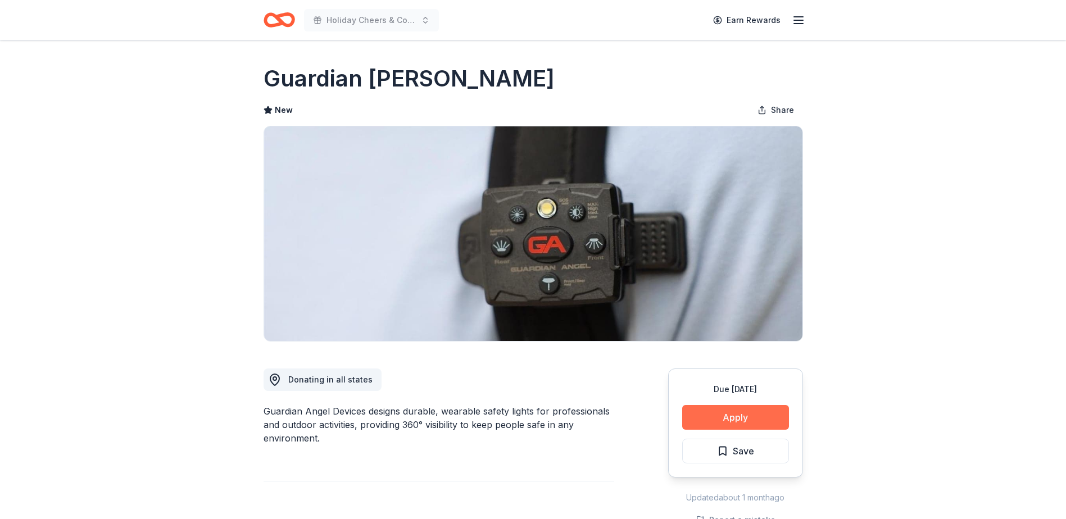
click at [726, 418] on button "Apply" at bounding box center [735, 417] width 107 height 25
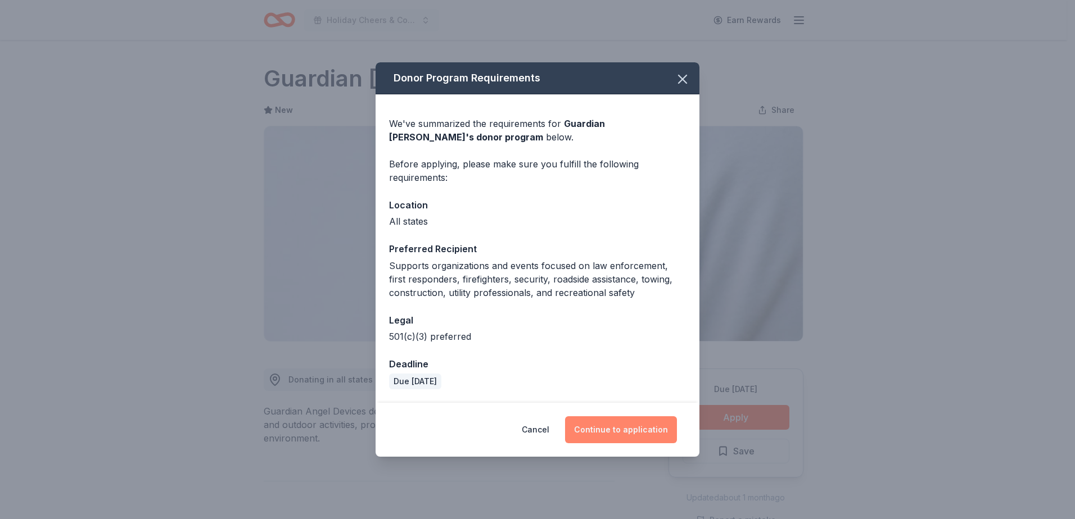
click at [601, 436] on button "Continue to application" at bounding box center [621, 429] width 112 height 27
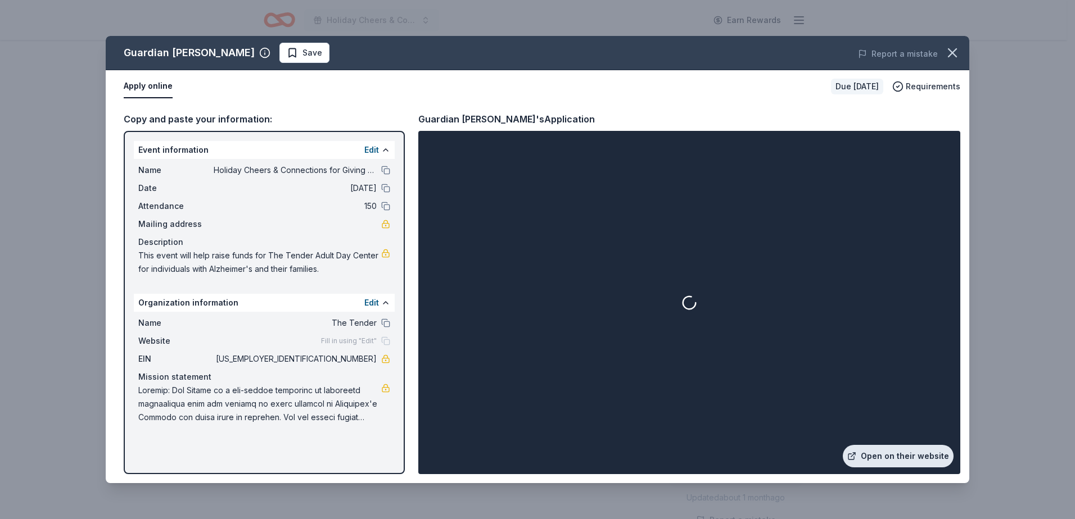
click at [898, 453] on link "Open on their website" at bounding box center [898, 456] width 111 height 22
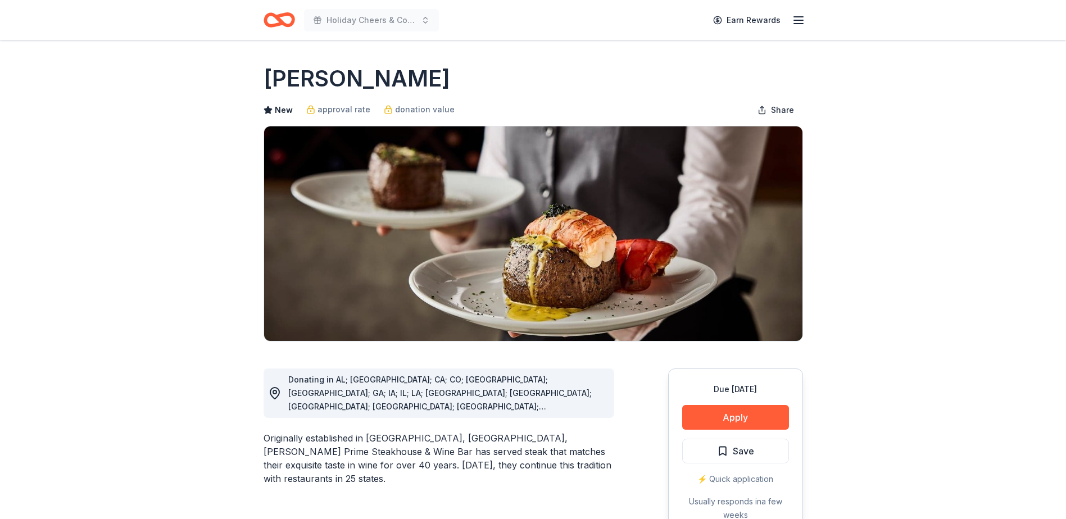
click at [738, 430] on div "Due in 82 days Apply Save ⚡️ Quick application Usually responds in a few weeks" at bounding box center [735, 452] width 135 height 167
click at [732, 417] on button "Apply" at bounding box center [735, 417] width 107 height 25
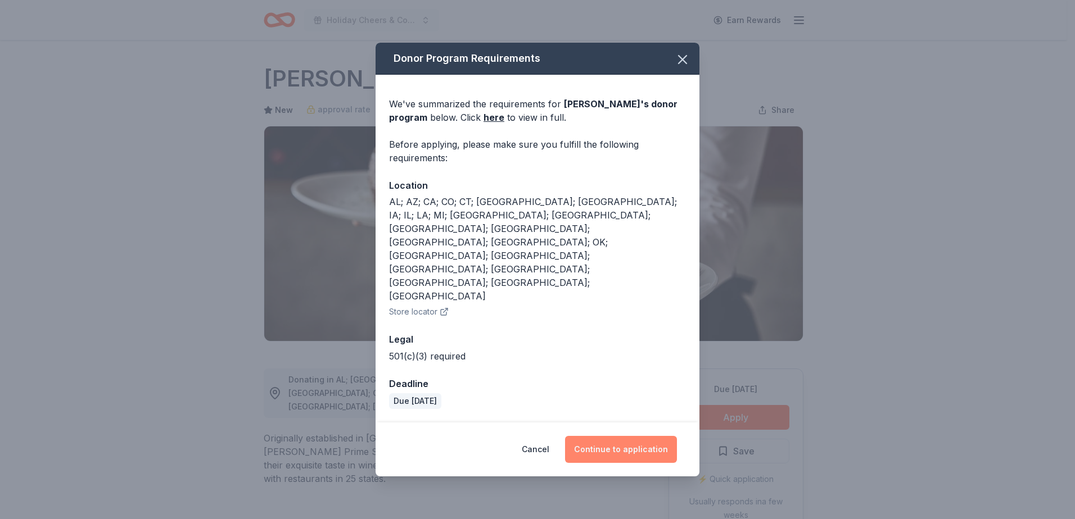
click at [609, 436] on button "Continue to application" at bounding box center [621, 449] width 112 height 27
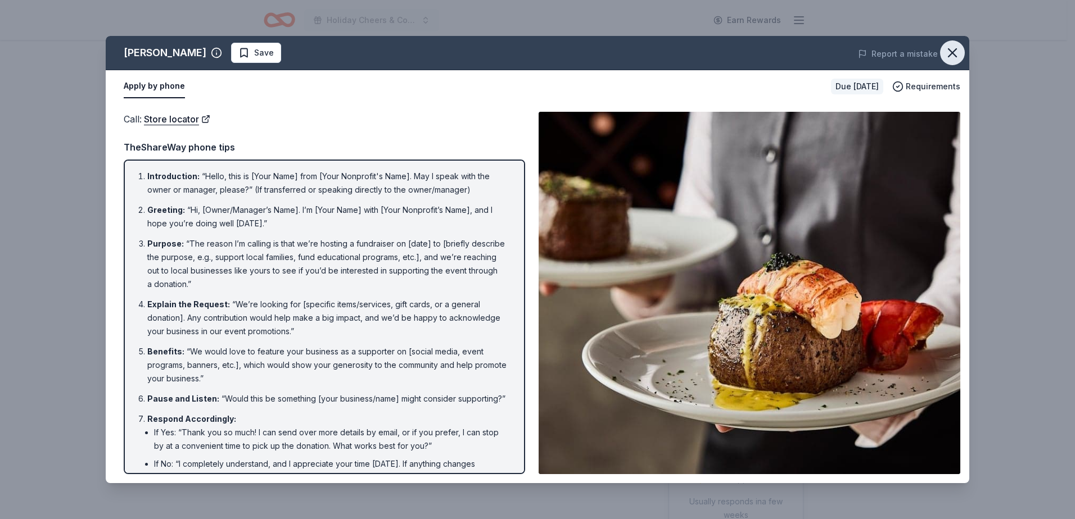
click at [948, 48] on icon "button" at bounding box center [952, 53] width 16 height 16
